Goal: Task Accomplishment & Management: Manage account settings

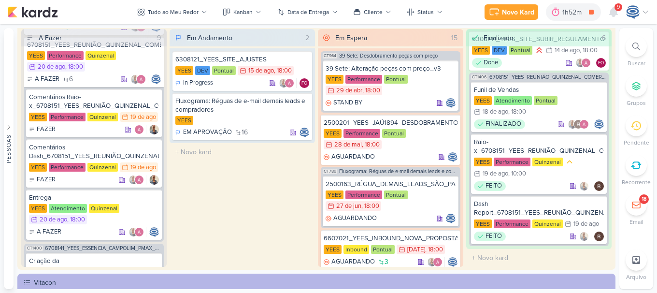
scroll to position [287, 0]
click at [115, 105] on div "Comentários Raio-x_6708151_YEES_REUNIÃO_QUINZENAL_COMERCIAL_20.08" at bounding box center [94, 100] width 130 height 17
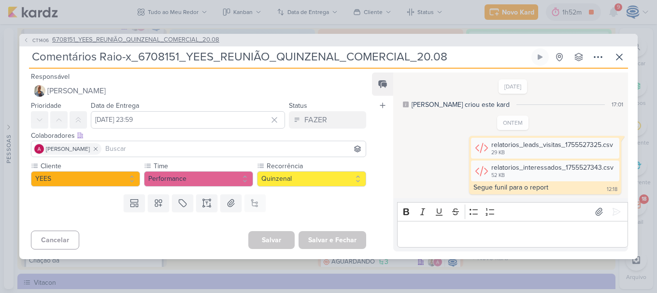
click at [191, 39] on span "6708151_YEES_REUNIÃO_QUINZENAL_COMERCIAL_20.08" at bounding box center [135, 40] width 167 height 10
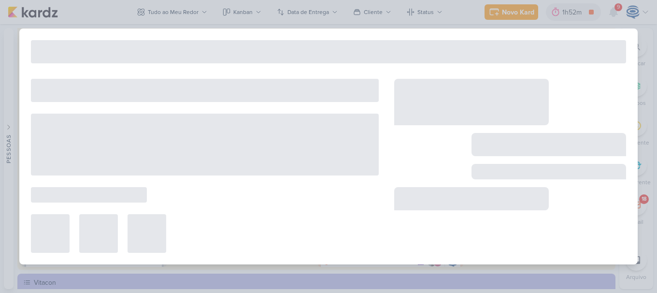
type input "6708151_YEES_REUNIÃO_QUINZENAL_COMERCIAL_20.08"
type input "[DATE] 18:00"
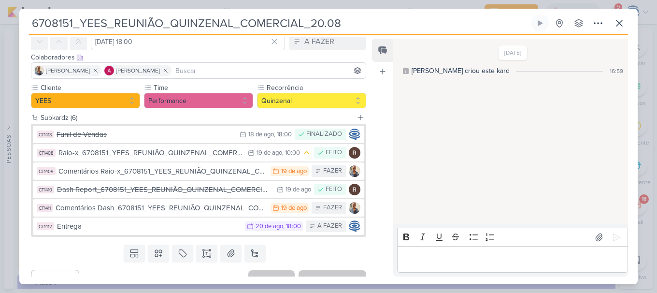
scroll to position [46, 0]
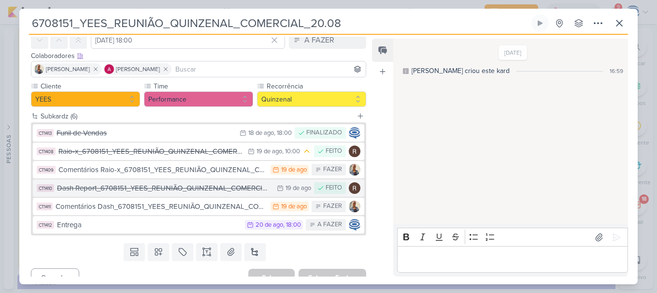
click at [174, 192] on div "Dash Report_6708151_YEES_REUNIÃO_QUINZENAL_COMERCIAL_20.08" at bounding box center [164, 188] width 215 height 11
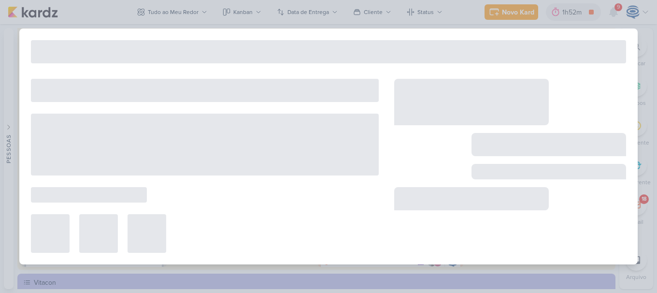
type input "Dash Report_6708151_YEES_REUNIÃO_QUINZENAL_COMERCIAL_20.08"
type input "[DATE] 23:59"
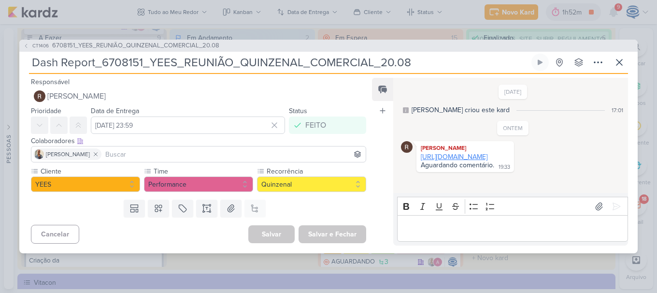
click at [455, 161] on link "[URL][DOMAIN_NAME]" at bounding box center [454, 157] width 67 height 8
drag, startPoint x: 498, startPoint y: 166, endPoint x: 417, endPoint y: 157, distance: 81.2
click at [417, 157] on div "[PERSON_NAME] [URL][DOMAIN_NAME] Aguardando comentário. 19:33 19:33" at bounding box center [465, 156] width 98 height 31
copy link "[URL][DOMAIN_NAME]"
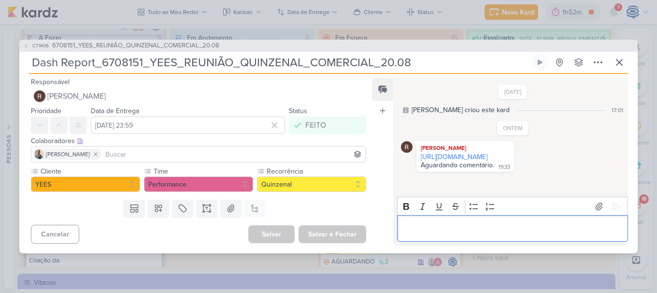
click at [428, 219] on div "Editor editing area: main" at bounding box center [512, 228] width 231 height 27
click at [460, 228] on p "Poderiam compaartilhar o acesso por gentileza?" at bounding box center [512, 229] width 221 height 12
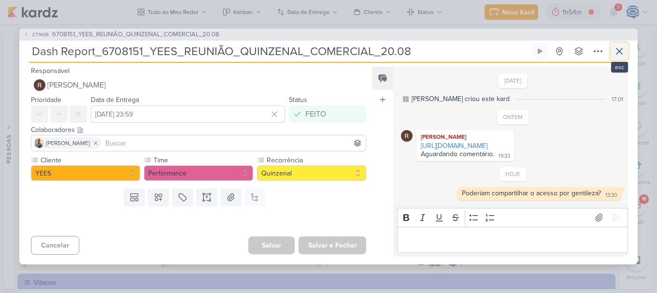
click at [618, 47] on icon at bounding box center [620, 51] width 12 height 12
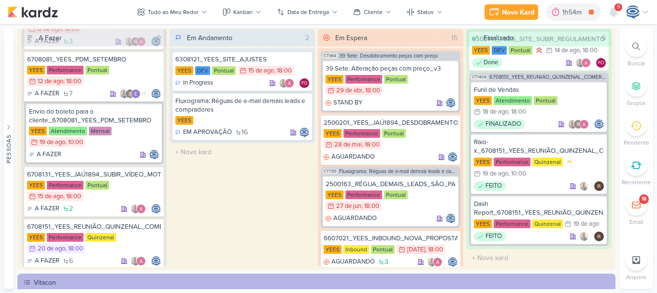
scroll to position [104, 0]
click at [104, 117] on div "Envio do boleto para o cliente_6708081_YEES_PDM_SETEMBRO" at bounding box center [94, 116] width 130 height 17
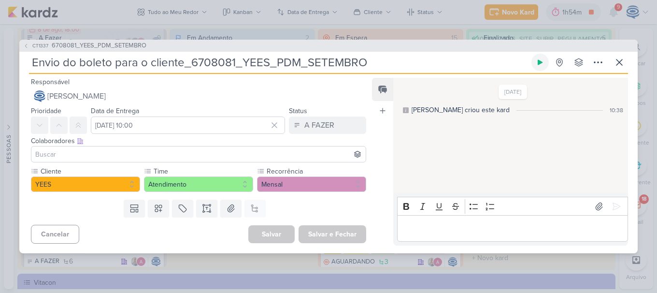
click at [541, 63] on icon at bounding box center [540, 62] width 5 height 5
click at [97, 41] on span "6708081_YEES_PDM_SETEMBRO" at bounding box center [99, 46] width 95 height 10
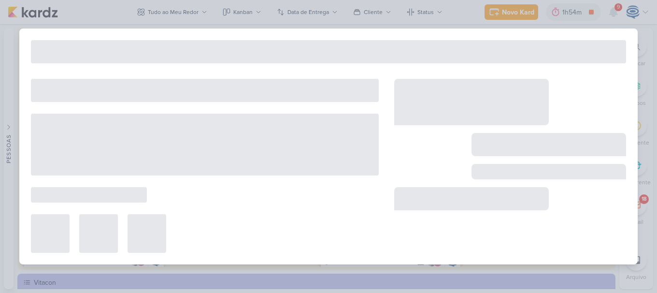
type input "6708081_YEES_PDM_SETEMBRO"
type input "[DATE] 18:00"
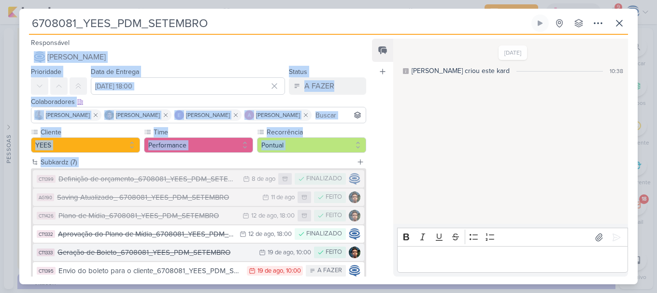
drag, startPoint x: 97, startPoint y: 41, endPoint x: 158, endPoint y: 256, distance: 224.2
click at [158, 256] on div "6708081_YEES_PDM_SETEMBRO Criado por mim" at bounding box center [328, 146] width 618 height 275
click at [158, 256] on div "Geração de Boleto_6708081_YEES_PDM_SETEMBRO" at bounding box center [155, 252] width 197 height 11
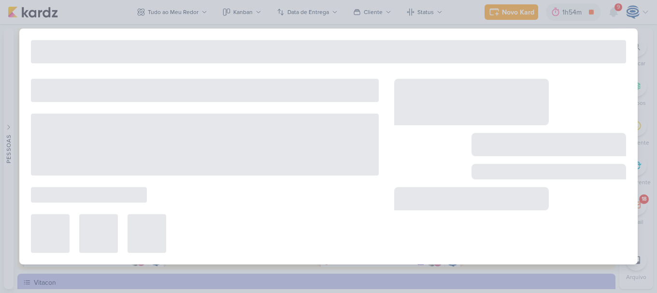
type input "Geração de Boleto_6708081_YEES_PDM_SETEMBRO"
type input "[DATE] 10:00"
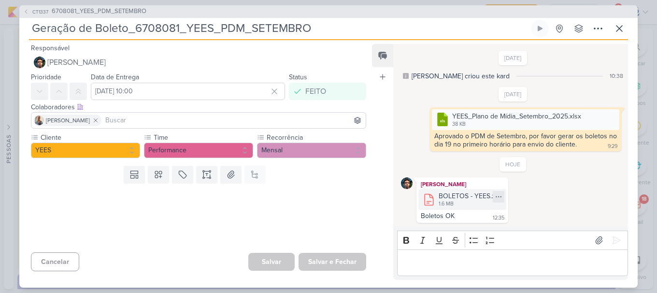
click at [495, 195] on icon at bounding box center [499, 197] width 8 height 8
click at [459, 231] on div "Baixar" at bounding box center [452, 229] width 18 height 10
click at [95, 7] on span "6708081_YEES_PDM_SETEMBRO" at bounding box center [99, 12] width 95 height 10
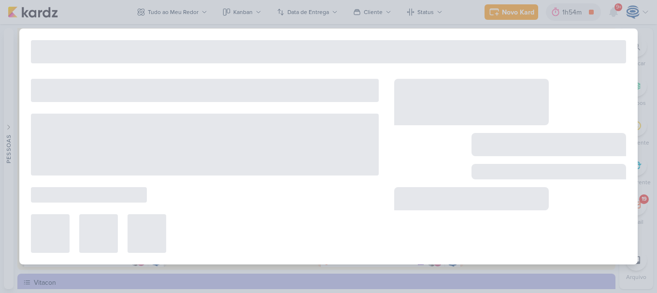
type input "6708081_YEES_PDM_SETEMBRO"
type input "[DATE] 18:00"
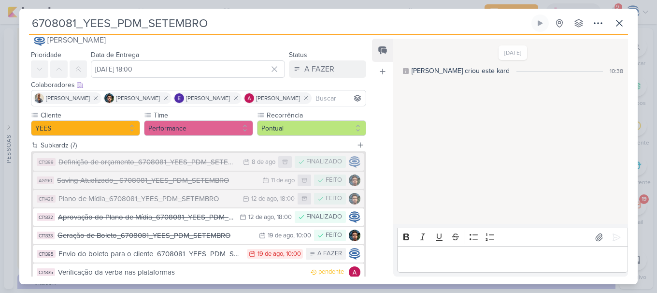
scroll to position [38, 0]
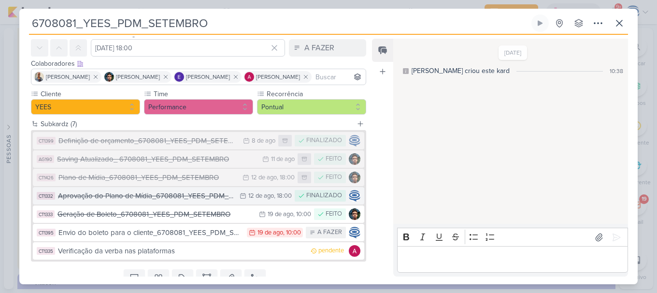
click at [202, 196] on div "Aprovação do Plano de Mídia_6708081_YEES_PDM_SETEMBRO" at bounding box center [146, 195] width 177 height 11
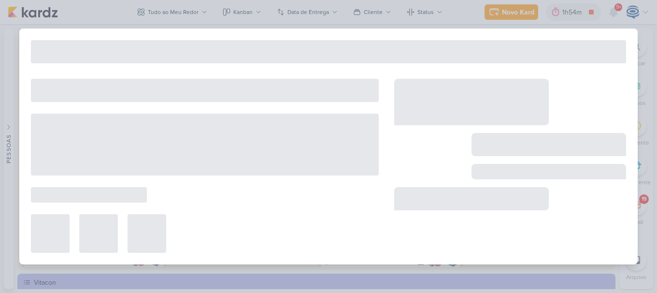
type input "Aprovação do Plano de Mídia_6708081_YEES_PDM_SETEMBRO"
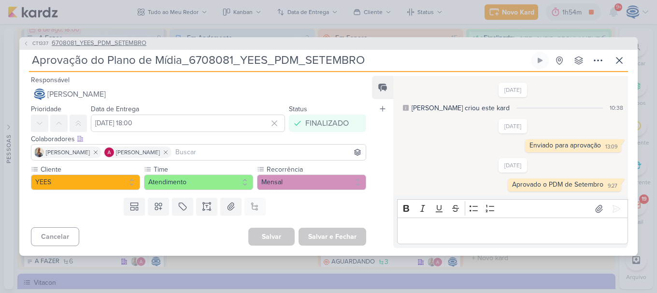
click at [130, 41] on span "6708081_YEES_PDM_SETEMBRO" at bounding box center [99, 44] width 95 height 10
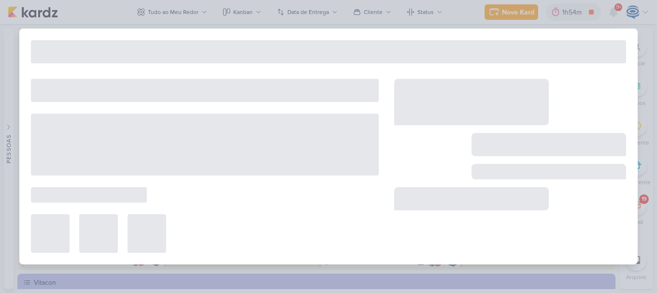
type input "6708081_YEES_PDM_SETEMBRO"
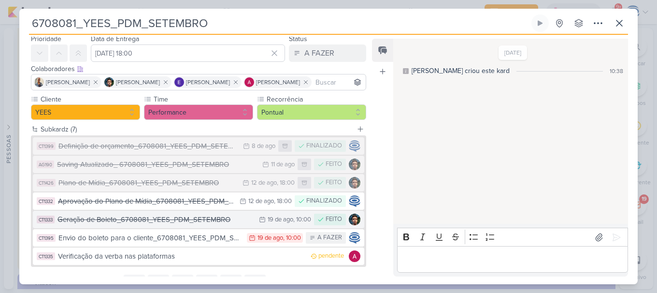
scroll to position [33, 0]
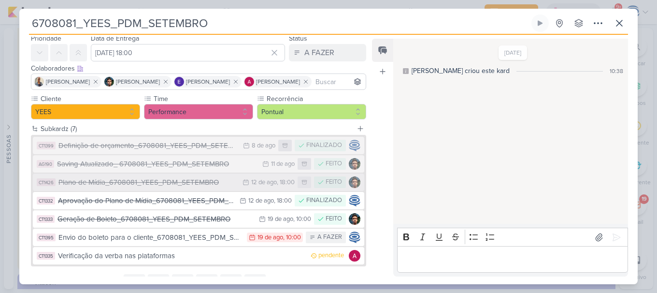
click at [136, 186] on div "Plano de Mídia_6708081_YEES_PDM_SETEMBRO" at bounding box center [147, 182] width 179 height 11
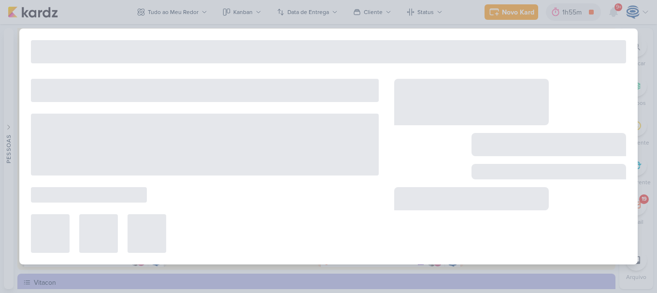
type input "Plano de Mídia_6708081_YEES_PDM_SETEMBRO"
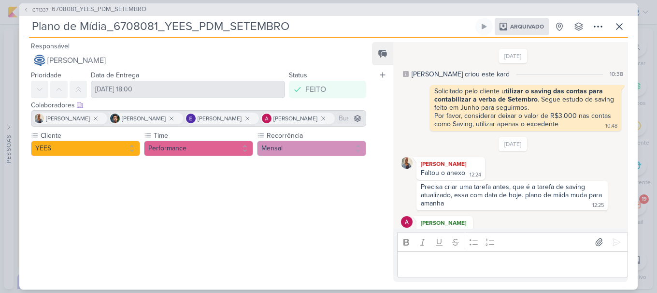
scroll to position [189, 0]
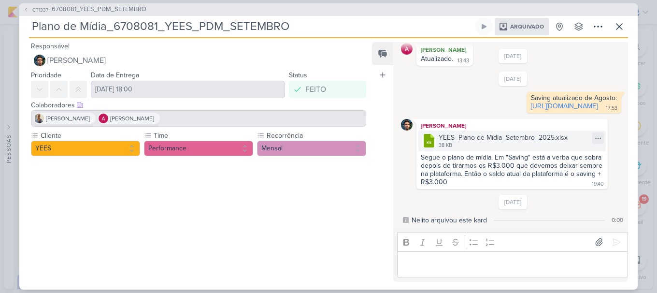
click at [480, 139] on div "YEES_Plano de Mídia_Setembro_2025.xlsx" at bounding box center [503, 137] width 129 height 10
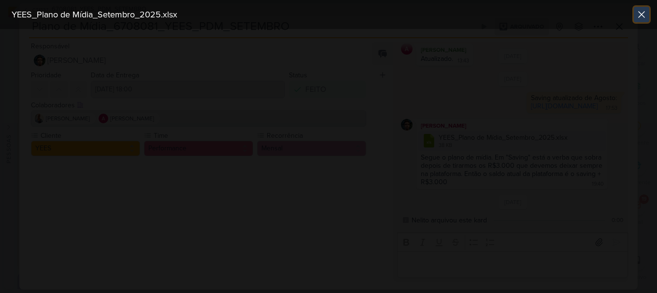
click at [646, 9] on icon at bounding box center [642, 15] width 12 height 12
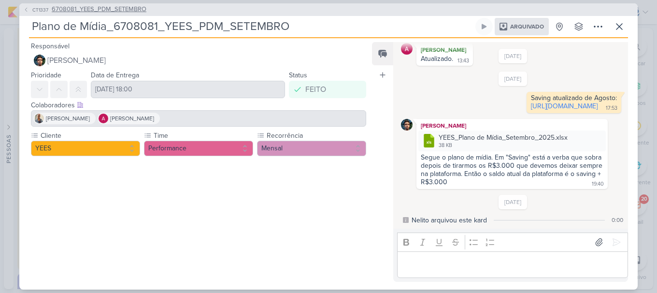
click at [102, 7] on span "6708081_YEES_PDM_SETEMBRO" at bounding box center [99, 10] width 95 height 10
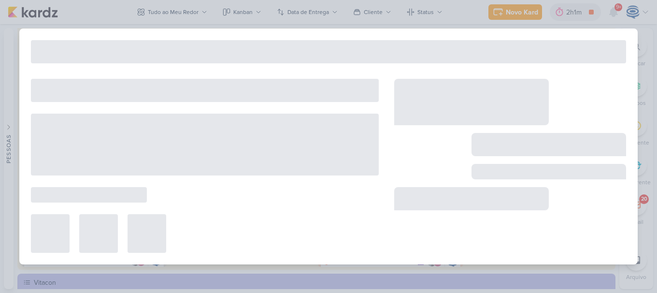
type input "6708081_YEES_PDM_SETEMBRO"
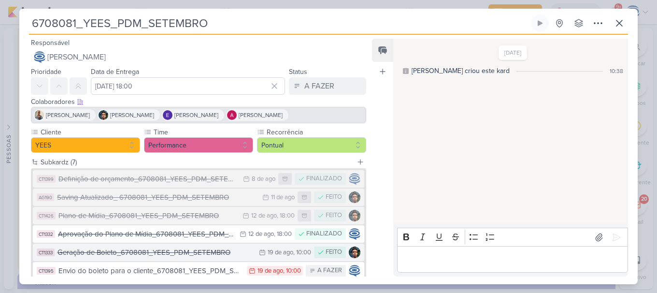
click at [159, 254] on div "Geração de Boleto_6708081_YEES_PDM_SETEMBRO" at bounding box center [155, 252] width 197 height 11
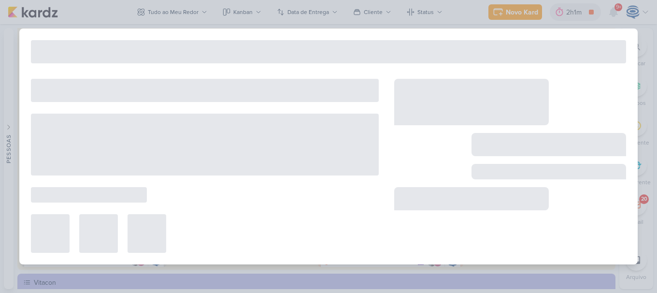
type input "Geração de Boleto_6708081_YEES_PDM_SETEMBRO"
type input "[DATE] 10:00"
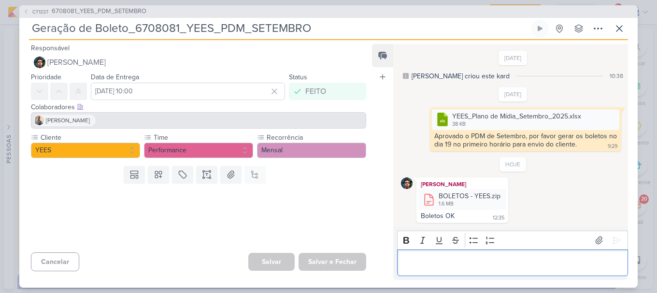
click at [466, 260] on p "Editor editing area: main" at bounding box center [512, 263] width 221 height 12
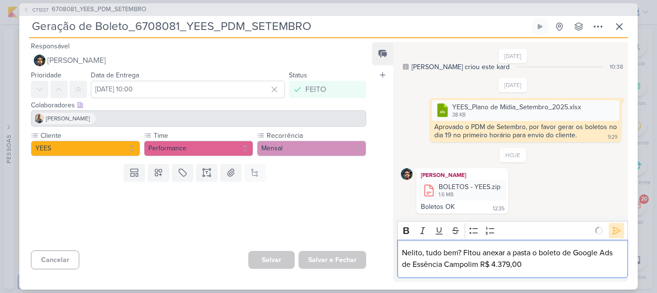
scroll to position [24, 0]
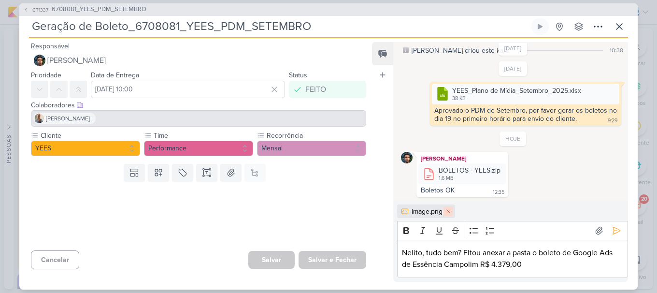
click at [452, 211] on button at bounding box center [449, 211] width 10 height 10
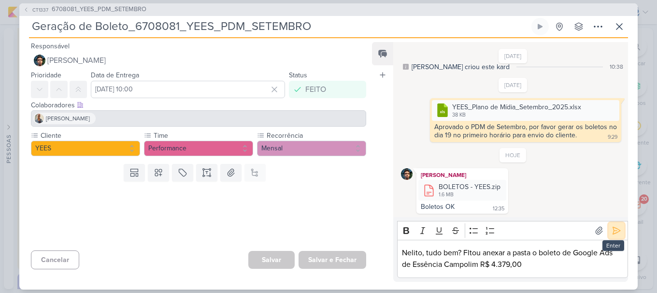
click at [613, 230] on icon at bounding box center [616, 230] width 7 height 7
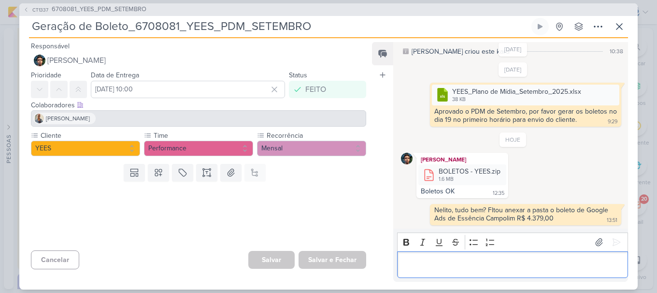
click at [555, 266] on p "Editor editing area: main" at bounding box center [512, 264] width 221 height 12
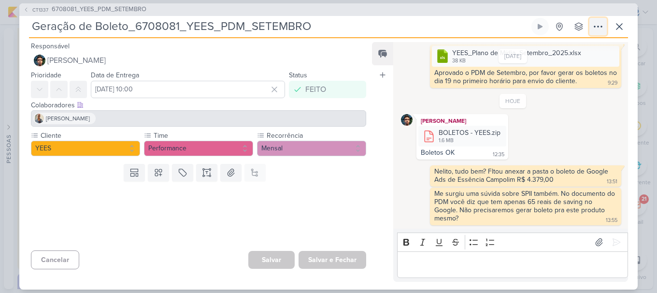
click at [604, 24] on button at bounding box center [597, 26] width 17 height 17
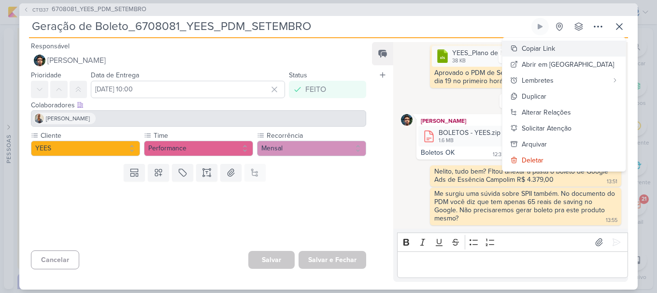
click at [555, 48] on div "Copiar Link" at bounding box center [538, 48] width 33 height 10
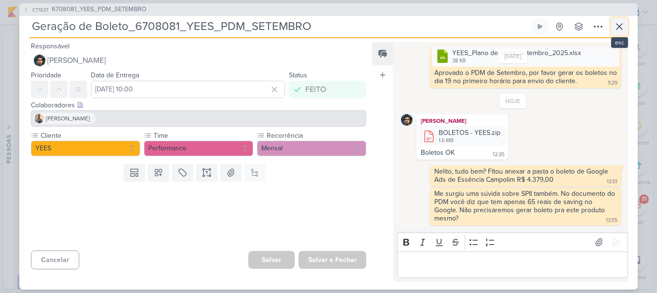
click at [613, 23] on button at bounding box center [619, 26] width 17 height 17
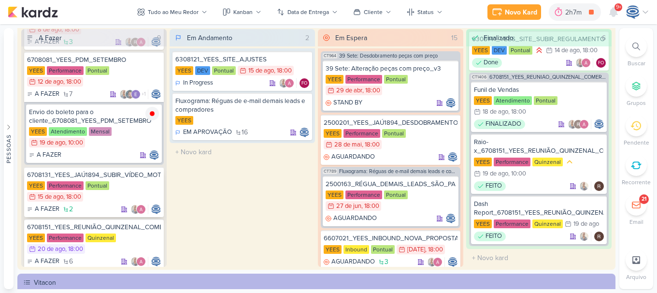
scroll to position [130, 0]
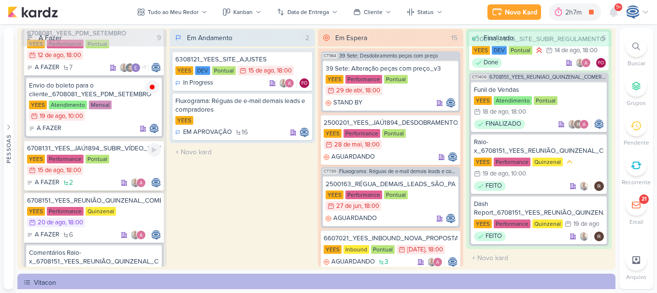
click at [133, 172] on div "YEES Performance Pontual 15/8 [DATE] 18:00" at bounding box center [94, 165] width 134 height 21
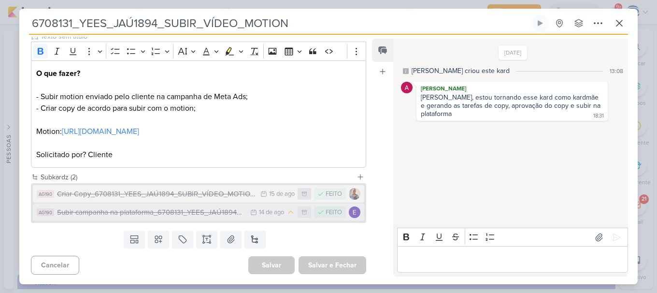
scroll to position [0, 0]
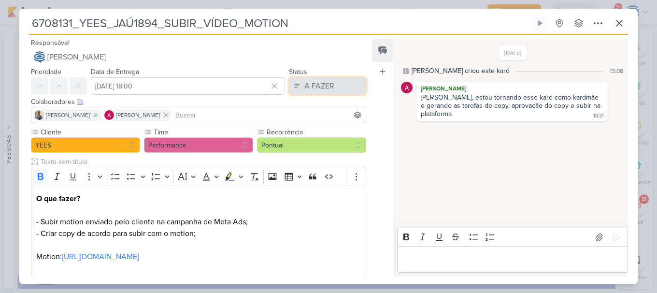
click at [330, 84] on div "A FAZER" at bounding box center [319, 86] width 30 height 12
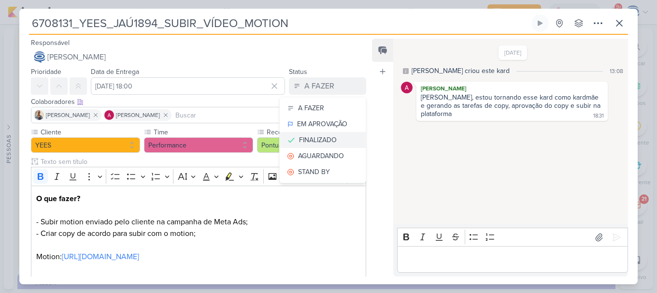
click at [318, 139] on div "FINALIZADO" at bounding box center [318, 140] width 38 height 10
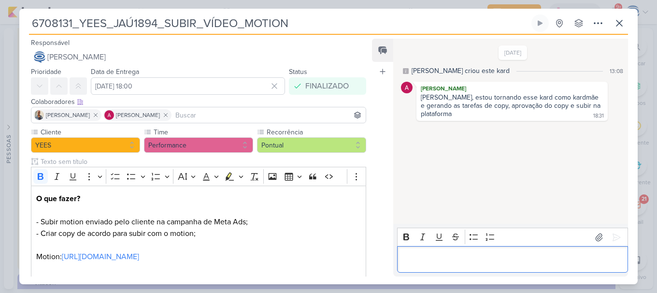
click at [460, 266] on div "Editor editing area: main" at bounding box center [512, 259] width 231 height 27
click at [621, 20] on icon at bounding box center [620, 23] width 12 height 12
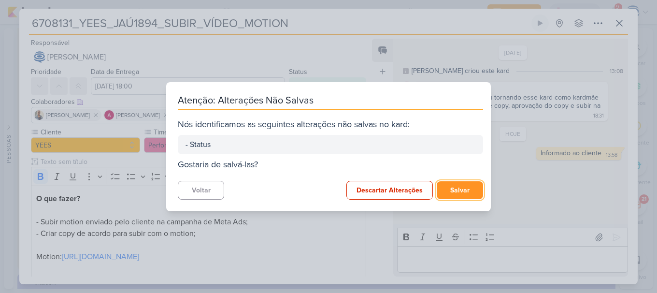
click at [454, 194] on button "Salvar" at bounding box center [460, 190] width 46 height 18
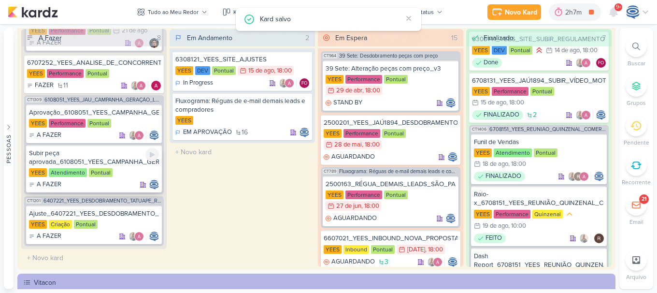
scroll to position [475, 0]
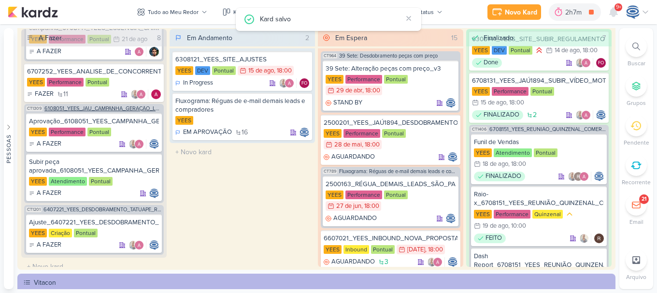
click at [133, 108] on span "6108051_YEES_JAÚ_CAMPANHA_GERAÇÃO_LEADS" at bounding box center [102, 108] width 117 height 5
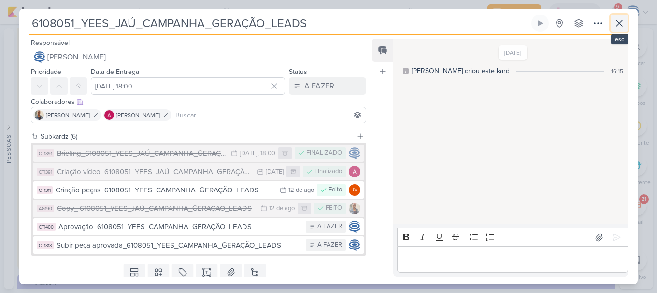
click at [625, 18] on button at bounding box center [619, 22] width 17 height 17
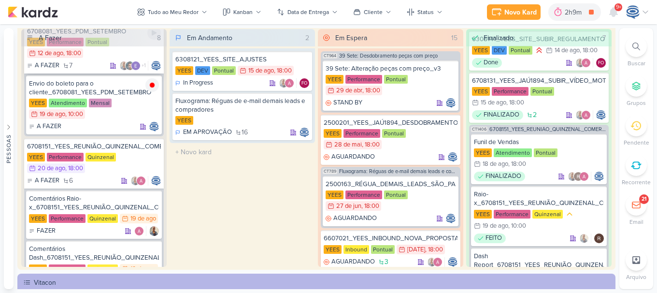
scroll to position [133, 0]
click at [104, 147] on div "6708151_YEES_REUNIÃO_QUINZENAL_COMERCIAL_20.08" at bounding box center [94, 146] width 134 height 9
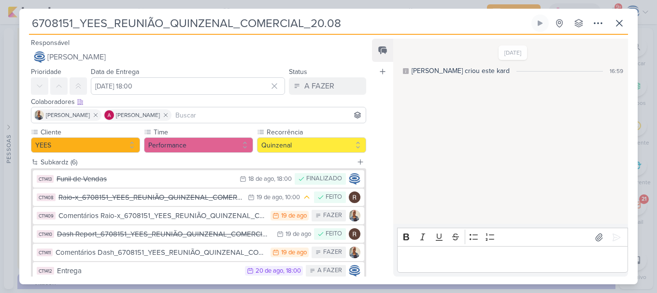
drag, startPoint x: 356, startPoint y: 17, endPoint x: 15, endPoint y: 7, distance: 340.3
click at [15, 7] on div "6708151_YEES_REUNIÃO_QUINZENAL_COMERCIAL_20.08" at bounding box center [328, 146] width 657 height 293
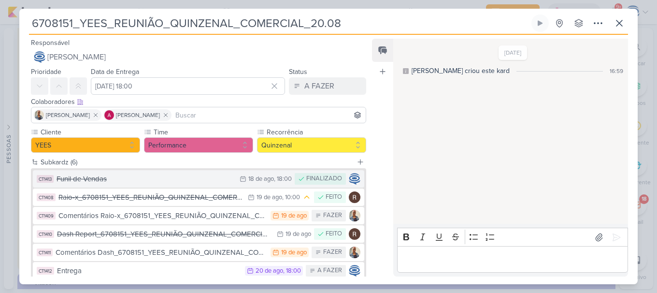
scroll to position [58, 0]
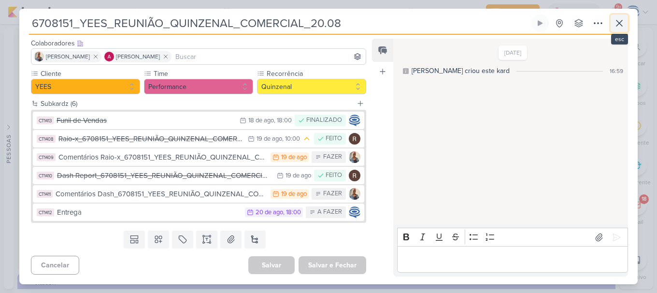
click at [617, 18] on icon at bounding box center [620, 23] width 12 height 12
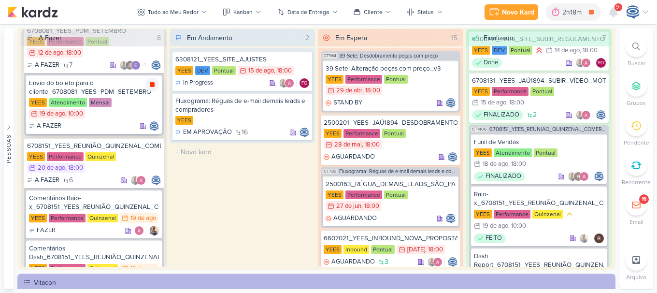
click at [151, 81] on icon at bounding box center [152, 85] width 8 height 8
click at [98, 88] on div "Envio do boleto para o cliente_6708081_YEES_PDM_SETEMBRO" at bounding box center [94, 87] width 130 height 17
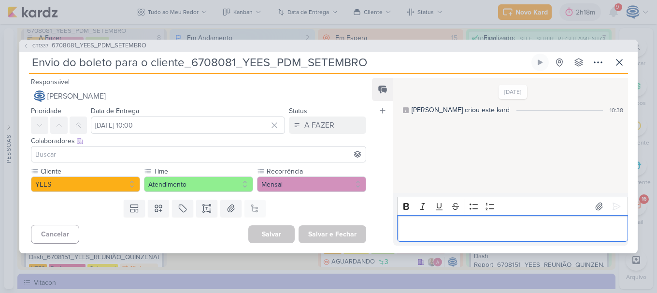
click at [425, 226] on p "Editor editing area: main" at bounding box center [512, 229] width 221 height 12
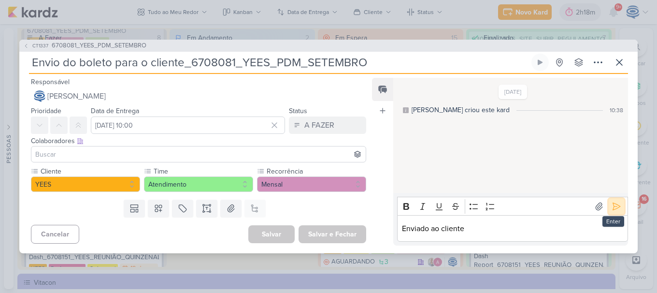
click at [615, 203] on icon at bounding box center [617, 206] width 10 height 10
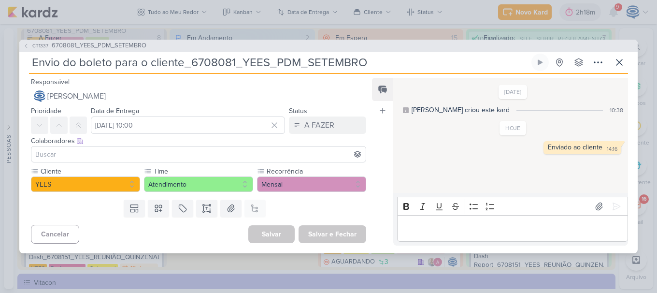
click at [331, 116] on div "Status A FAZER A FAZER EM APROVAÇÃO FINALIZADO [GEOGRAPHIC_DATA] STAND BY" at bounding box center [327, 119] width 77 height 29
click at [324, 128] on div "A FAZER" at bounding box center [319, 125] width 30 height 12
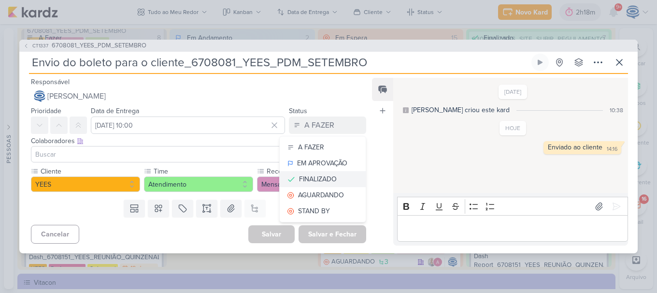
click at [327, 178] on div "FINALIZADO" at bounding box center [318, 179] width 38 height 10
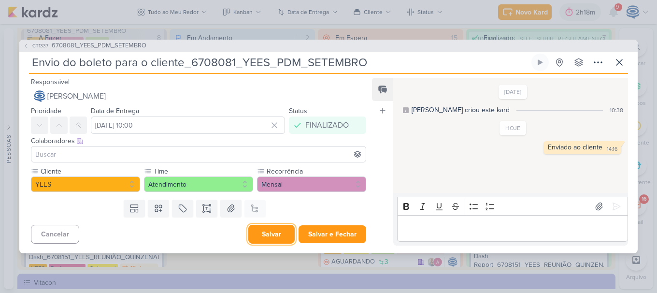
click at [269, 230] on button "Salvar" at bounding box center [271, 234] width 46 height 19
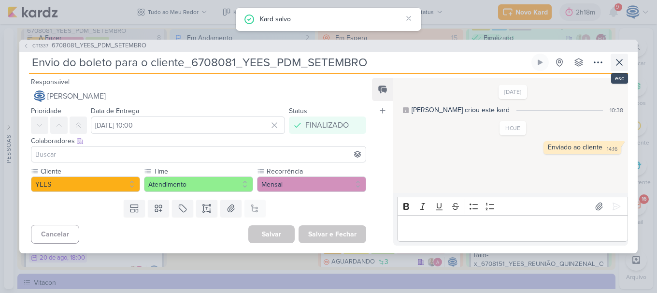
scroll to position [424, 0]
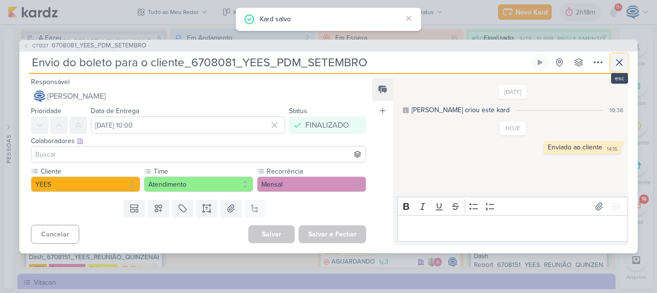
click at [618, 63] on icon at bounding box center [620, 62] width 6 height 6
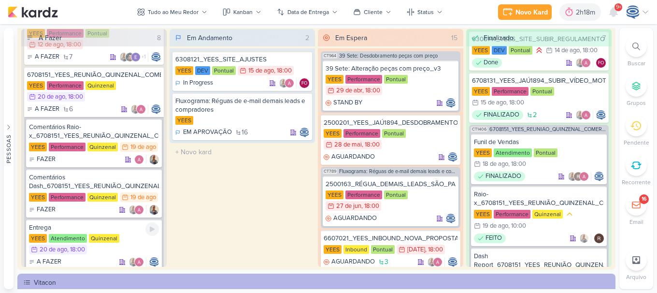
scroll to position [142, 0]
click at [91, 221] on div "Entrega [GEOGRAPHIC_DATA] Atendimento Quinzenal 20/8 [DATE] 18:00 A FAZER" at bounding box center [94, 244] width 136 height 50
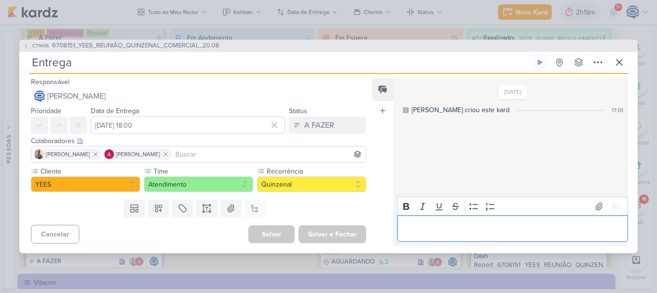
click at [463, 226] on p "Editor editing area: main" at bounding box center [512, 229] width 221 height 12
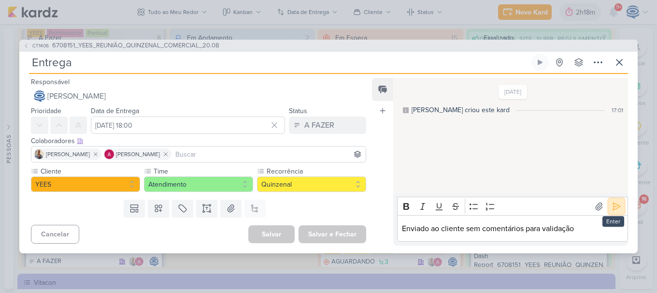
click at [615, 205] on icon at bounding box center [617, 206] width 10 height 10
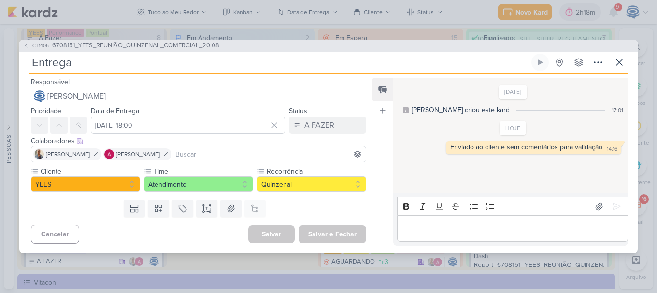
click at [150, 47] on span "6708151_YEES_REUNIÃO_QUINZENAL_COMERCIAL_20.08" at bounding box center [135, 46] width 167 height 10
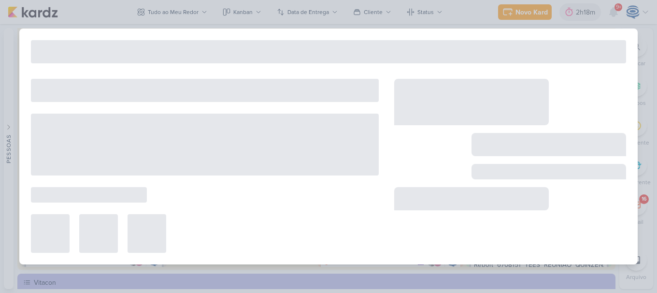
type input "6708151_YEES_REUNIÃO_QUINZENAL_COMERCIAL_20.08"
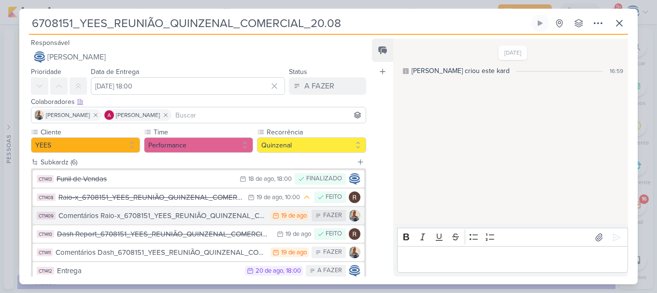
scroll to position [58, 0]
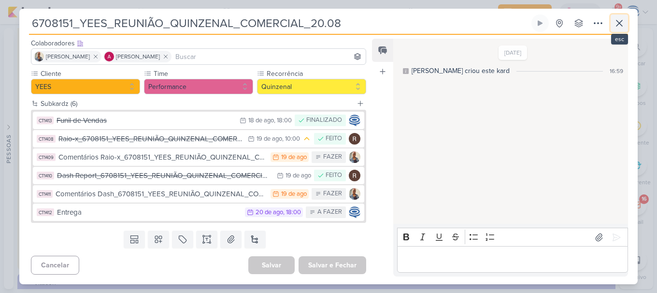
click at [620, 24] on icon at bounding box center [620, 23] width 6 height 6
